Goal: Task Accomplishment & Management: Manage account settings

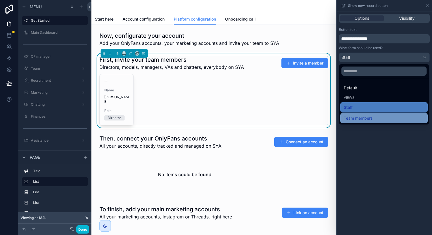
scroll to position [104, 0]
click at [363, 120] on span "Team members" at bounding box center [358, 118] width 29 height 7
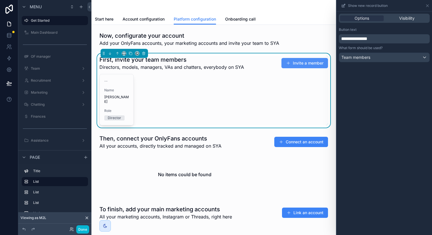
click at [284, 60] on button "Invite a member" at bounding box center [305, 63] width 47 height 10
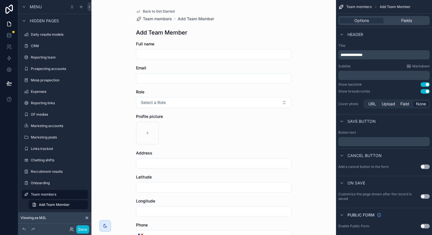
click at [425, 92] on button "Use setting" at bounding box center [425, 91] width 9 height 5
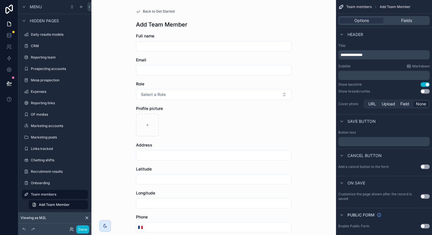
click at [158, 11] on span "Back to Get Started" at bounding box center [159, 11] width 32 height 5
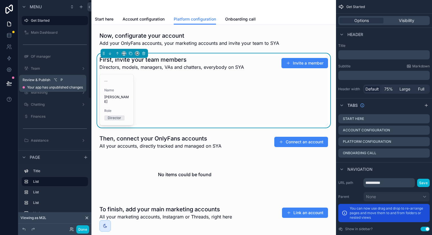
click at [7, 83] on icon at bounding box center [9, 83] width 5 height 3
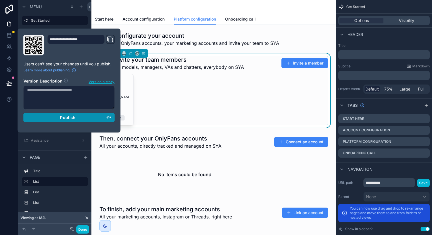
click at [87, 118] on div "Publish" at bounding box center [69, 117] width 84 height 5
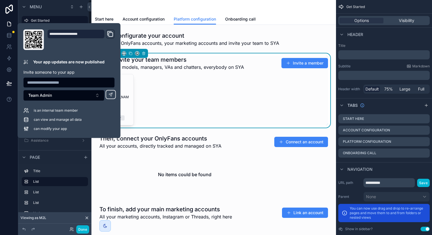
click at [58, 6] on div "Menu" at bounding box center [54, 7] width 73 height 14
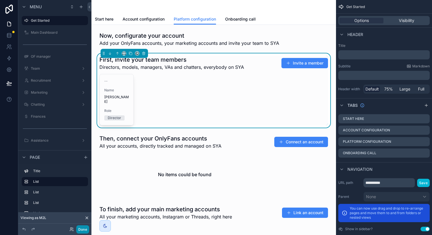
click at [81, 228] on button "Done" at bounding box center [82, 230] width 13 height 8
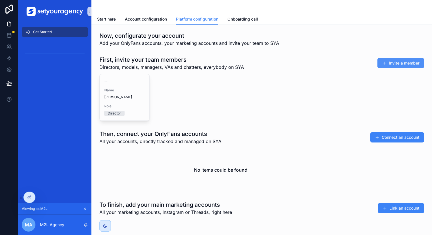
click at [393, 61] on button "Invite a member" at bounding box center [401, 63] width 47 height 10
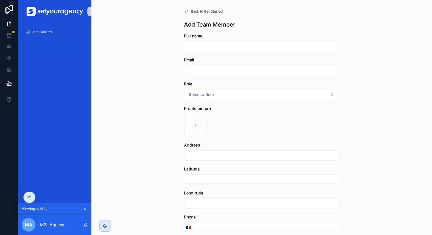
click at [35, 195] on div "Get Started" at bounding box center [54, 113] width 73 height 181
click at [30, 197] on icon at bounding box center [29, 197] width 5 height 5
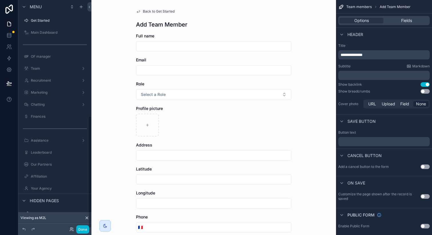
scroll to position [236, 0]
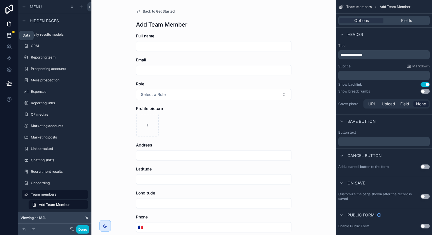
click at [8, 37] on icon at bounding box center [9, 36] width 6 height 6
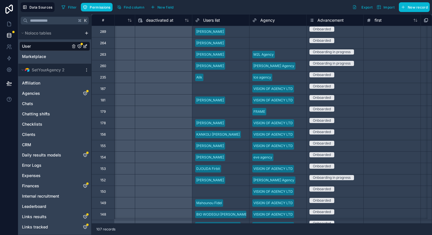
scroll to position [0, 505]
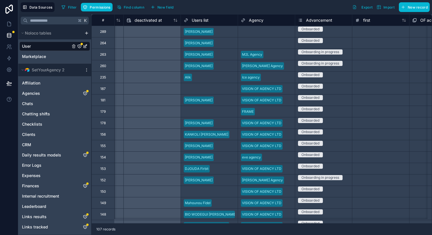
click at [280, 53] on div "M2L Agency" at bounding box center [266, 54] width 57 height 9
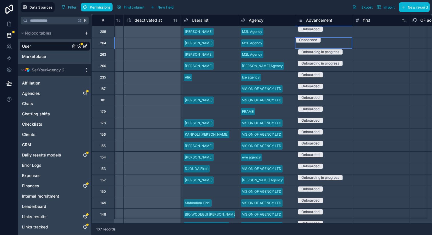
click at [341, 43] on div "Onboarded" at bounding box center [323, 39] width 57 height 5
click at [341, 44] on div "Onboarded" at bounding box center [323, 40] width 57 height 6
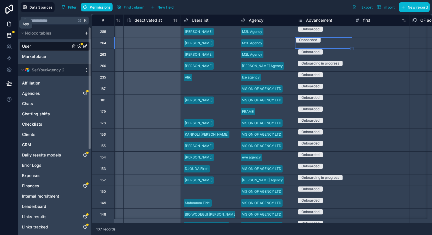
click at [11, 25] on icon at bounding box center [9, 24] width 6 height 6
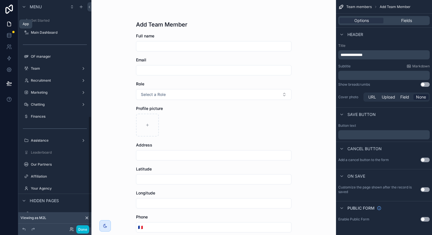
scroll to position [236, 0]
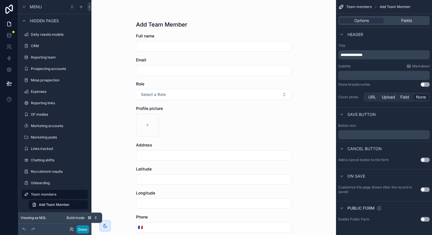
click at [83, 228] on button "Done" at bounding box center [82, 230] width 13 height 8
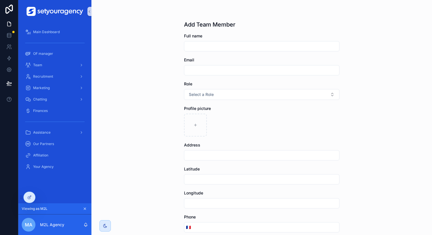
click at [35, 26] on div "Main Dashboard" at bounding box center [54, 31] width 73 height 11
click at [41, 32] on span "Main Dashboard" at bounding box center [46, 32] width 27 height 5
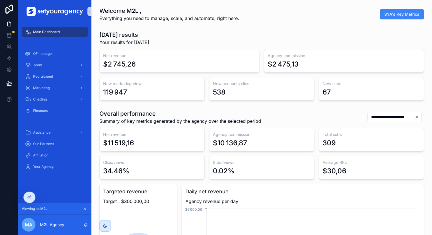
scroll to position [0, 1939]
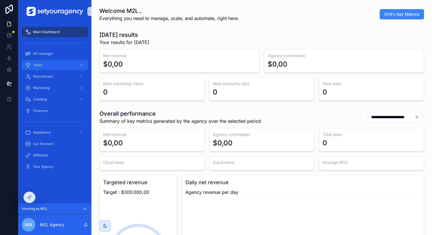
click at [60, 68] on div "Team" at bounding box center [54, 65] width 59 height 9
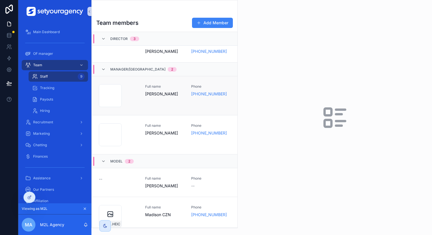
scroll to position [106, 0]
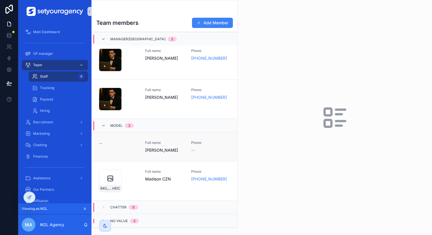
click at [165, 144] on span "Full name" at bounding box center [164, 143] width 39 height 5
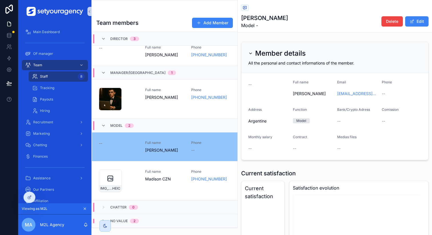
scroll to position [38, 0]
click at [413, 21] on button "Edit" at bounding box center [416, 21] width 23 height 10
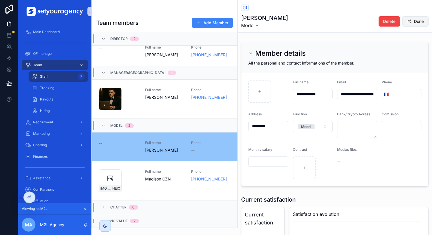
click at [413, 21] on button "Done" at bounding box center [416, 21] width 26 height 10
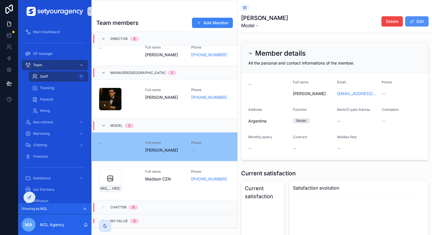
click at [413, 21] on button "Edit" at bounding box center [416, 21] width 23 height 10
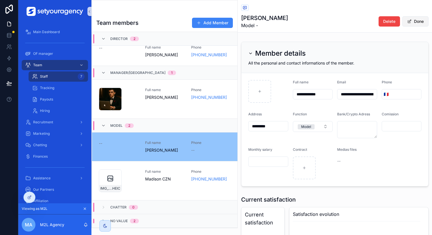
click at [413, 21] on button "Done" at bounding box center [416, 21] width 26 height 10
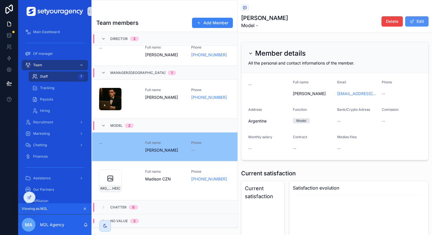
click at [413, 21] on button "Edit" at bounding box center [416, 21] width 23 height 10
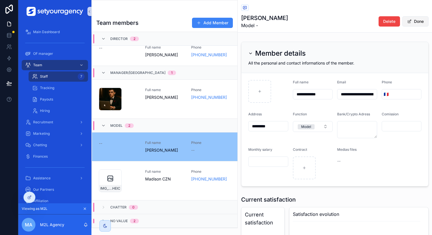
click at [413, 21] on button "Done" at bounding box center [416, 21] width 26 height 10
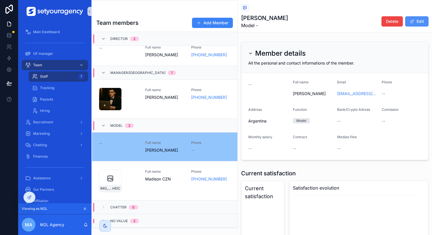
click at [413, 21] on button "Edit" at bounding box center [416, 21] width 23 height 10
